Goal: Task Accomplishment & Management: Manage account settings

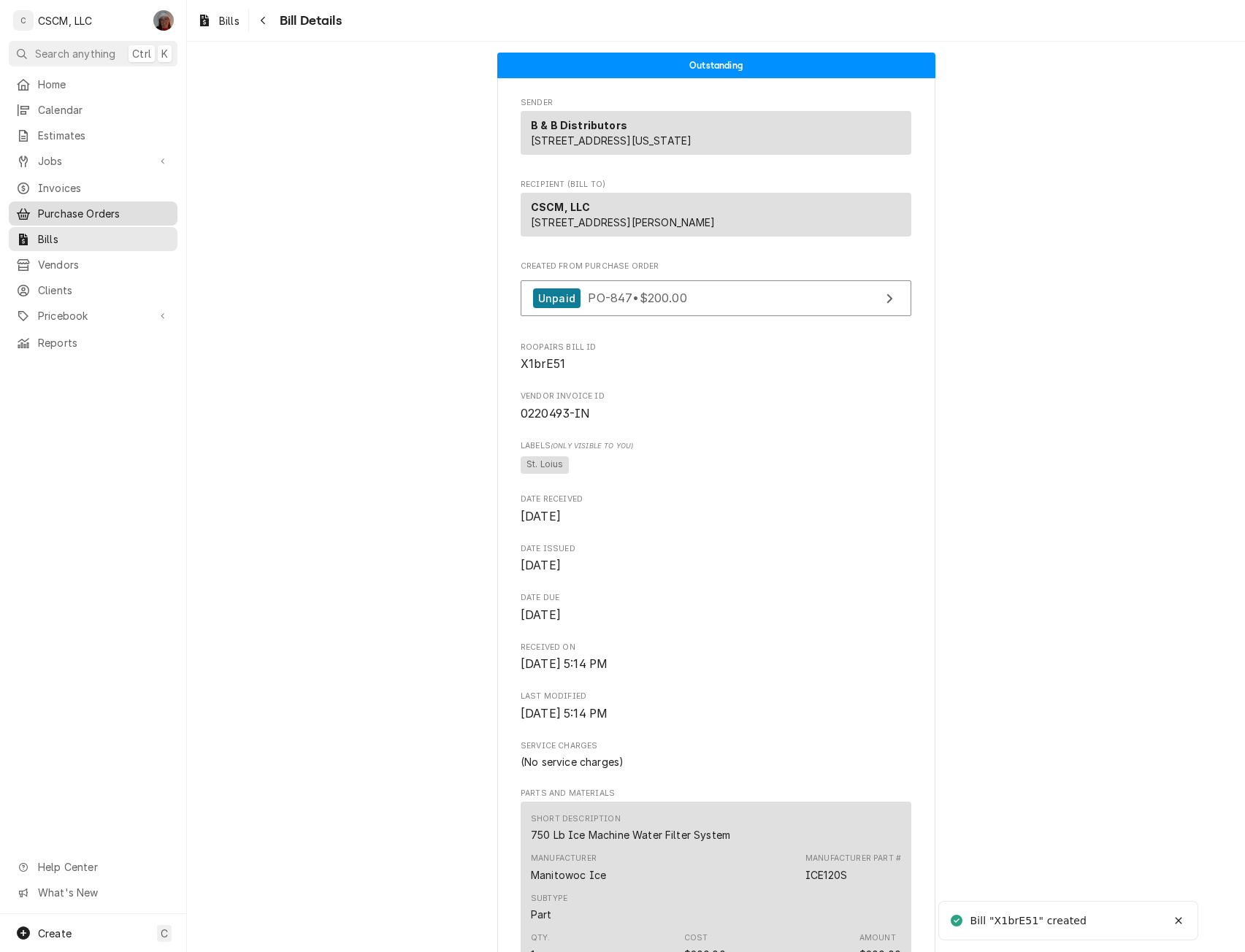
click at [71, 209] on span "Purchase Orders" at bounding box center [104, 213] width 132 height 15
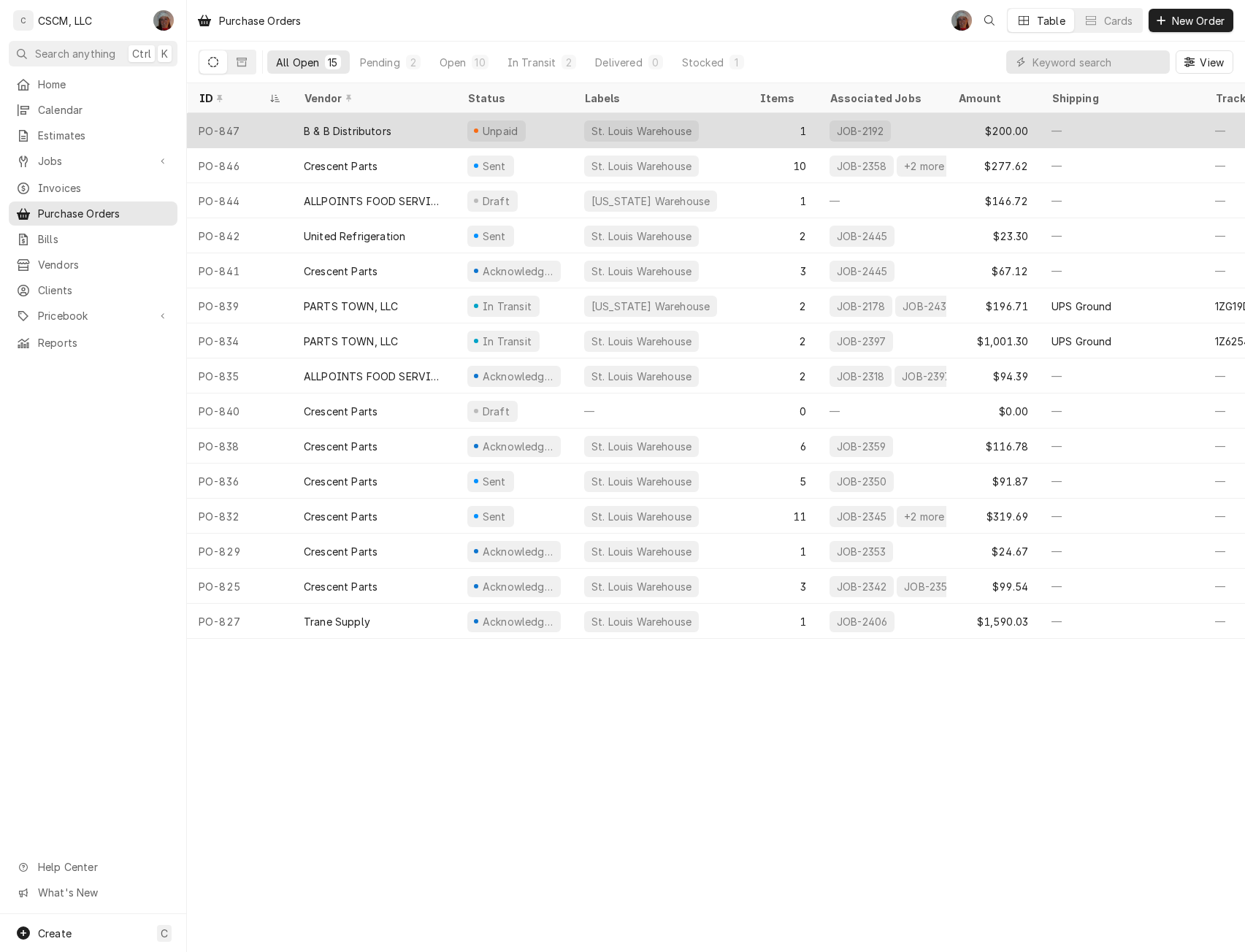
click at [369, 131] on div "B & B Distributors" at bounding box center [348, 131] width 88 height 15
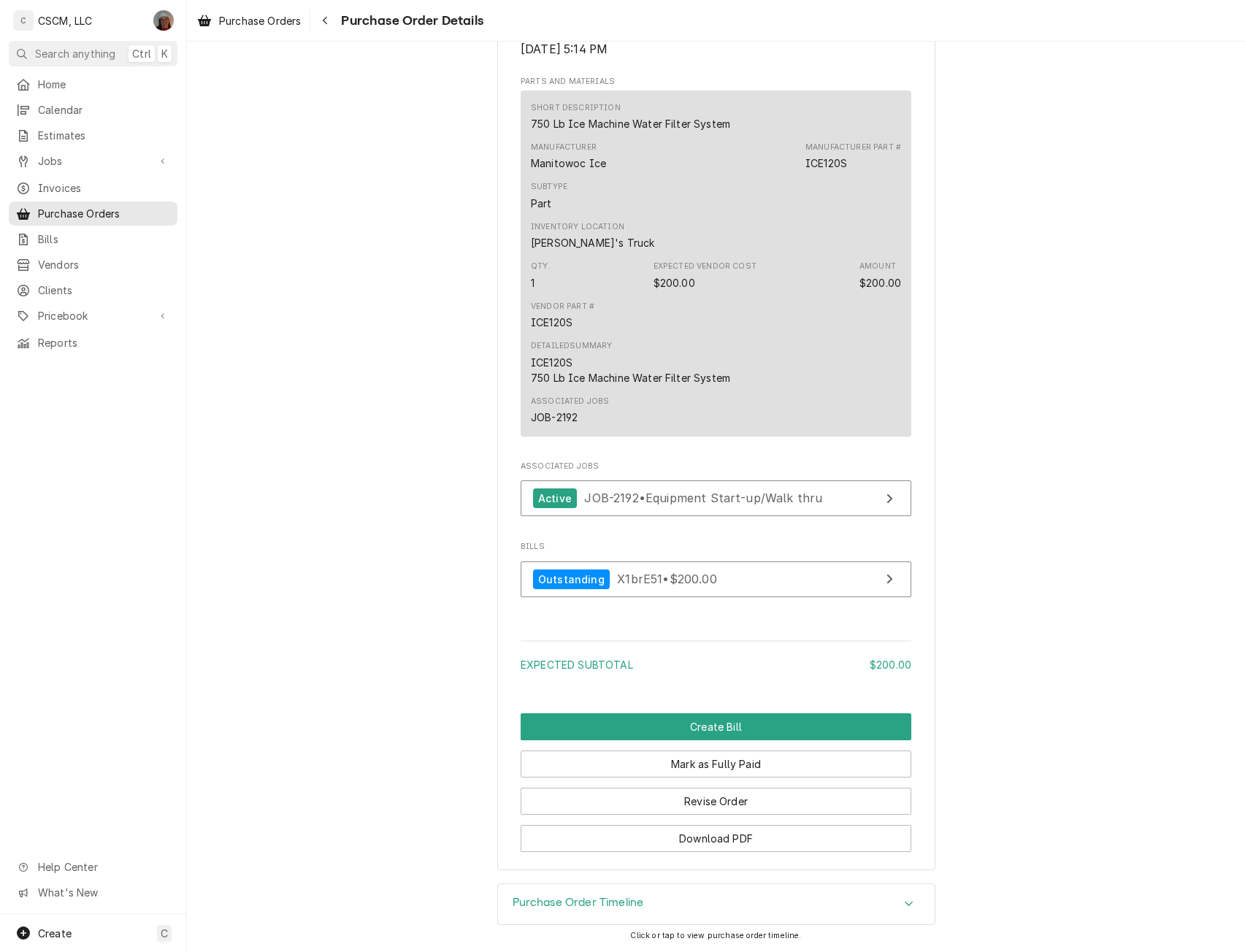
scroll to position [1007, 0]
click at [732, 762] on button "Mark as Fully Paid" at bounding box center [716, 764] width 391 height 27
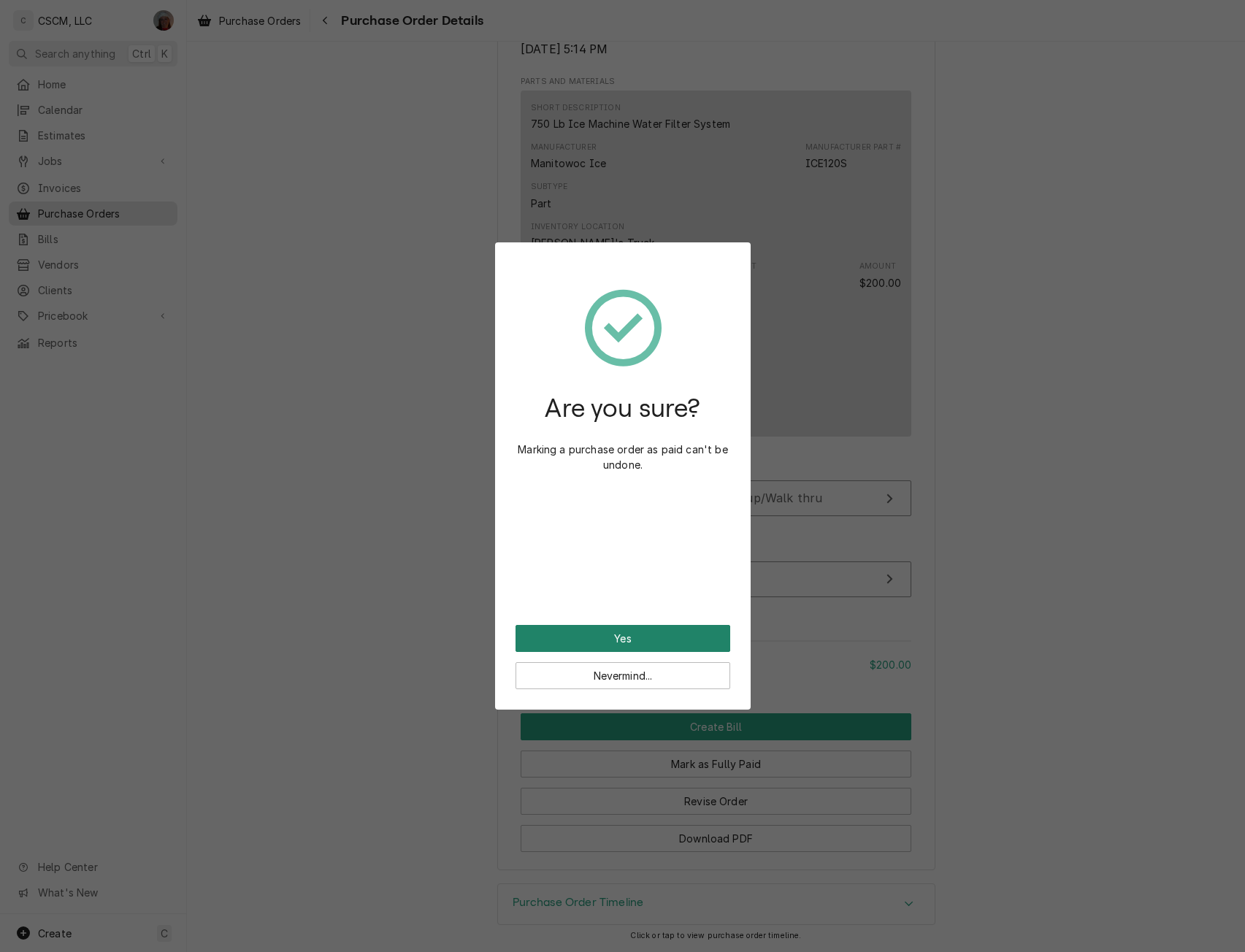
click at [608, 651] on button "Yes" at bounding box center [623, 638] width 215 height 27
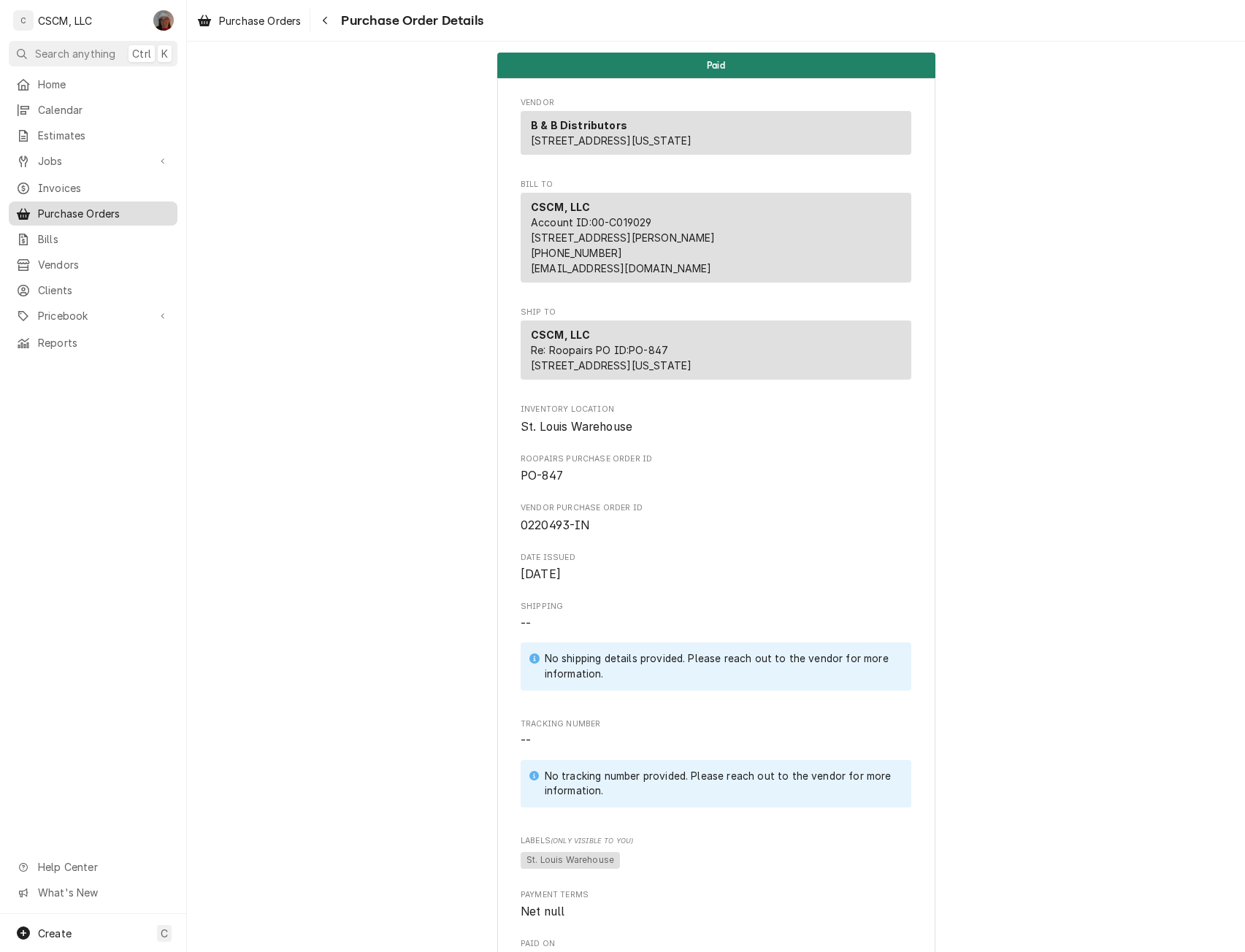
click at [94, 217] on link "Purchase Orders" at bounding box center [93, 213] width 169 height 24
